Goal: Obtain resource: Obtain resource

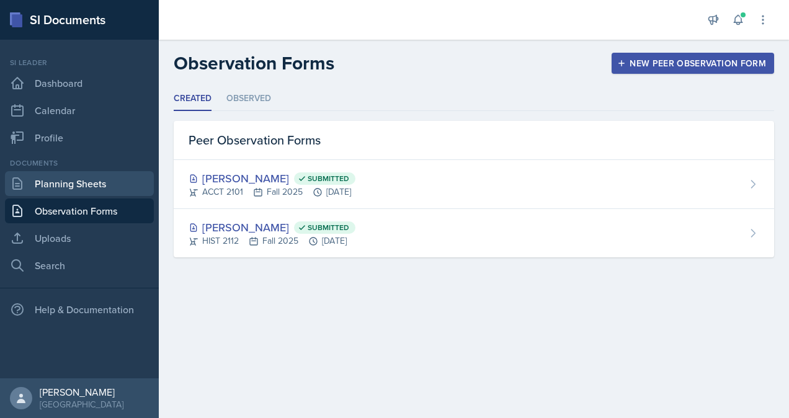
click at [34, 182] on link "Planning Sheets" at bounding box center [79, 183] width 149 height 25
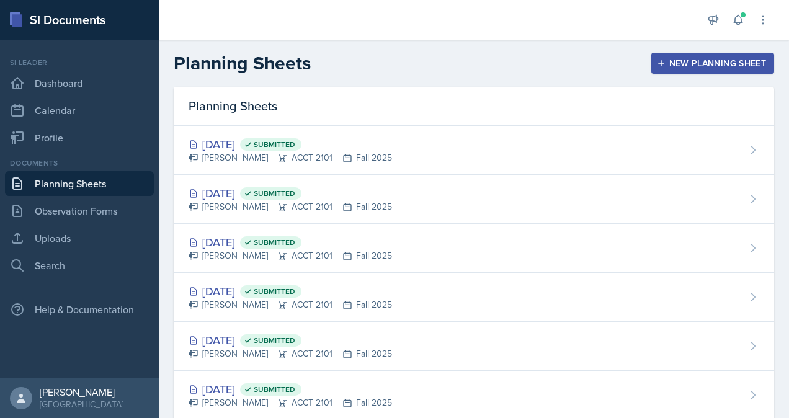
click at [264, 157] on div "[PERSON_NAME] ACCT 2101 Fall 2025" at bounding box center [291, 157] width 204 height 13
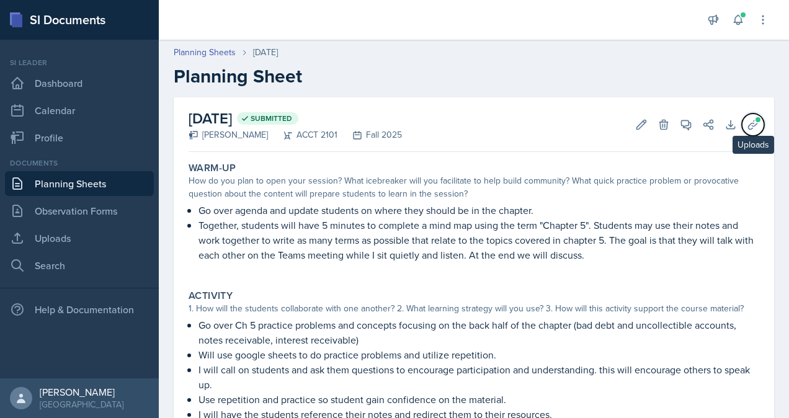
click at [747, 123] on icon at bounding box center [753, 125] width 12 height 12
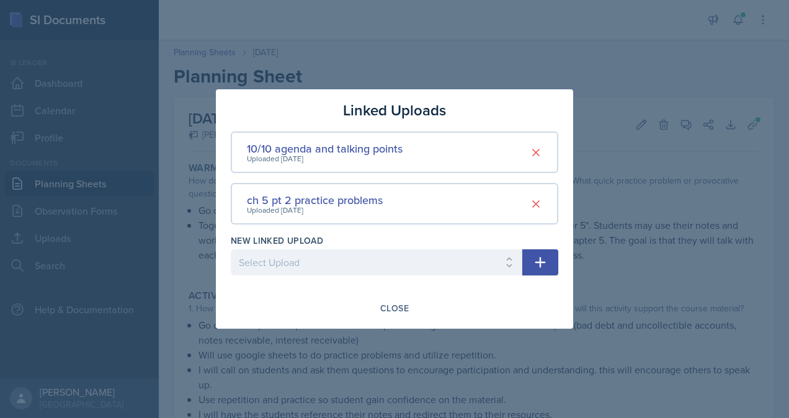
drag, startPoint x: 339, startPoint y: 153, endPoint x: 302, endPoint y: 149, distance: 36.8
click at [302, 149] on div "10/10 agenda and talking points" at bounding box center [325, 148] width 156 height 17
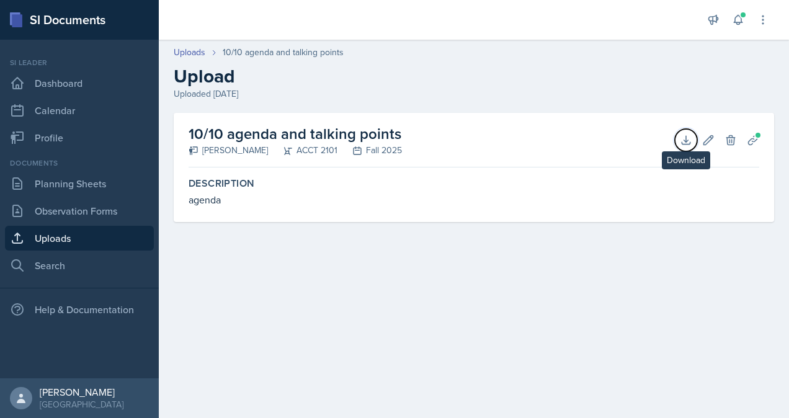
click at [689, 138] on icon at bounding box center [686, 140] width 12 height 12
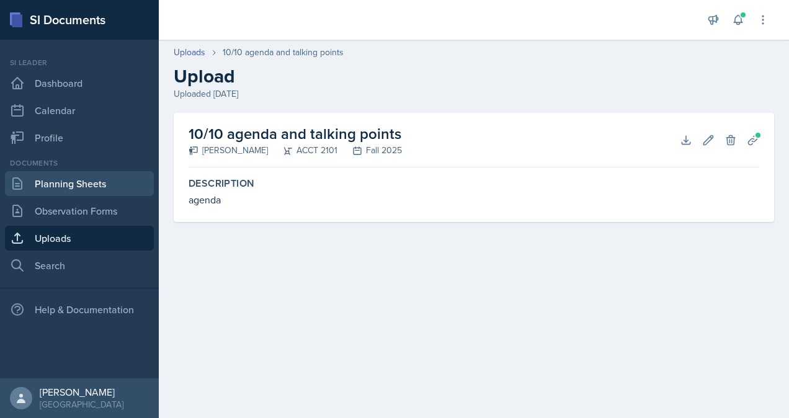
click at [61, 181] on link "Planning Sheets" at bounding box center [79, 183] width 149 height 25
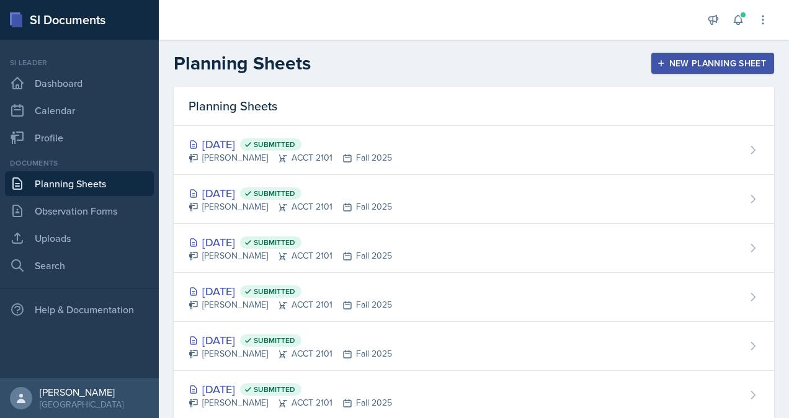
click at [274, 139] on div "[DATE] Submitted" at bounding box center [291, 144] width 204 height 17
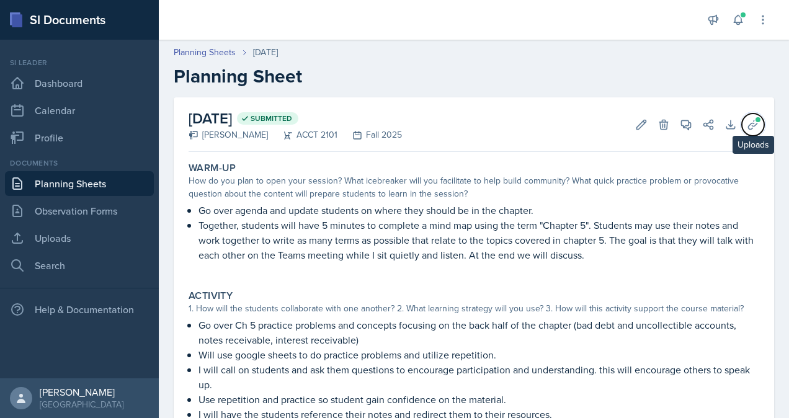
click at [747, 127] on icon at bounding box center [753, 125] width 12 height 12
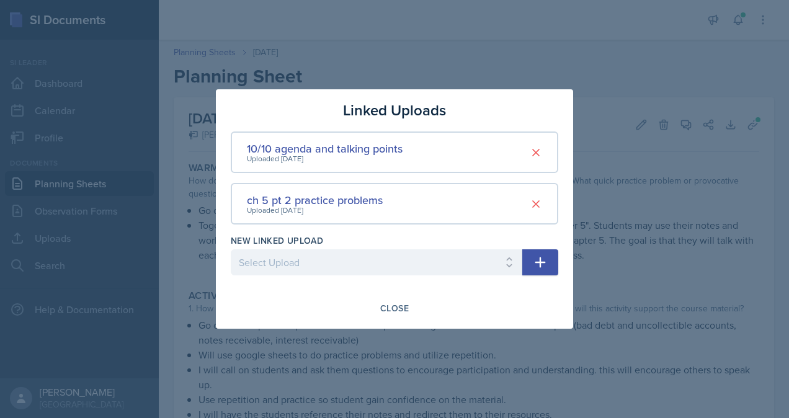
click at [287, 204] on div "ch 5 pt 2 practice problems" at bounding box center [315, 200] width 136 height 17
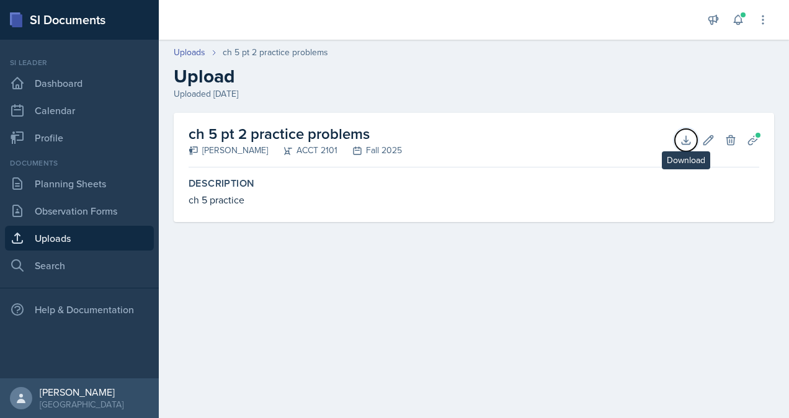
click at [681, 141] on icon at bounding box center [686, 140] width 12 height 12
